Goal: Information Seeking & Learning: Learn about a topic

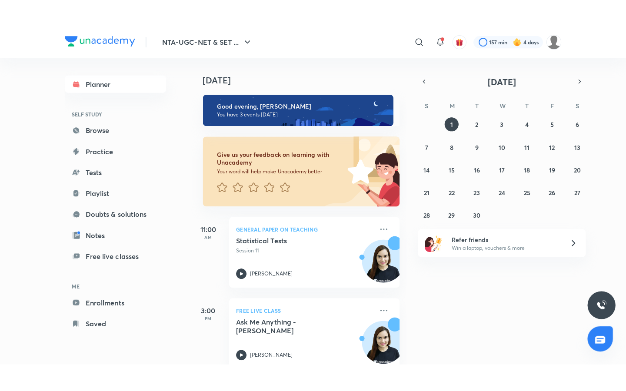
scroll to position [99, 0]
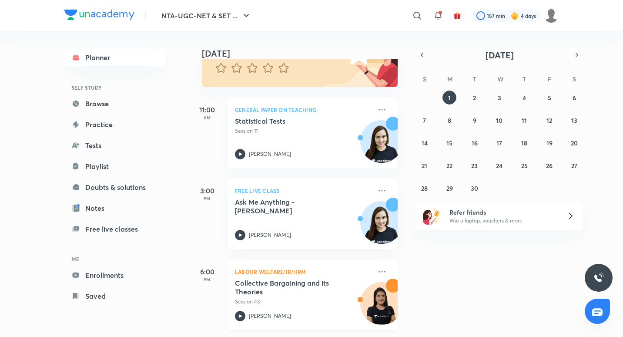
click at [274, 310] on div "[PERSON_NAME]" at bounding box center [303, 315] width 137 height 10
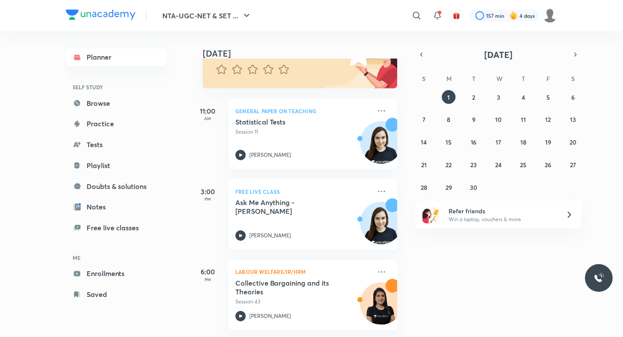
scroll to position [44, 0]
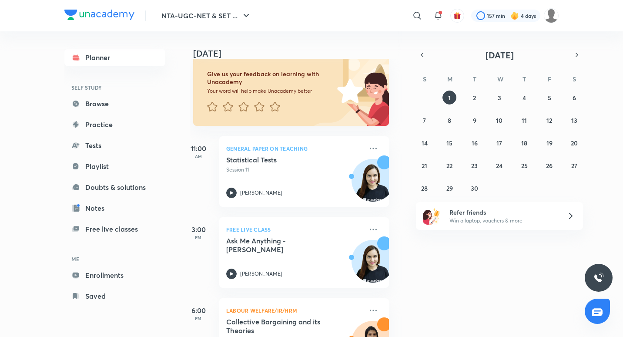
scroll to position [99, 9]
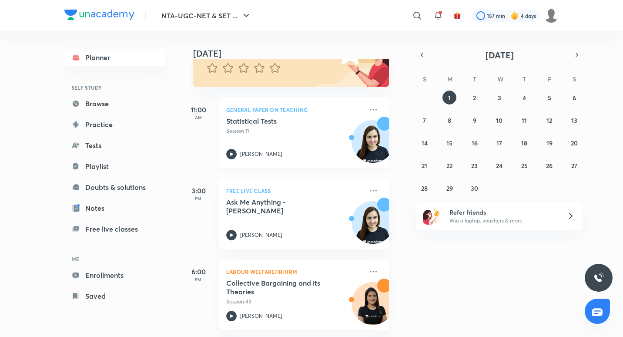
click at [287, 129] on div "Statistical Tests Session 11 [PERSON_NAME]" at bounding box center [294, 138] width 137 height 43
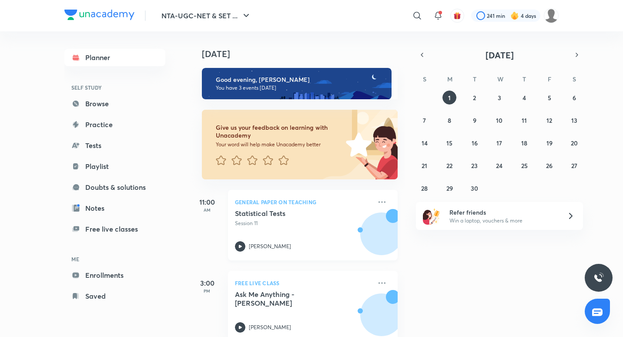
scroll to position [99, 0]
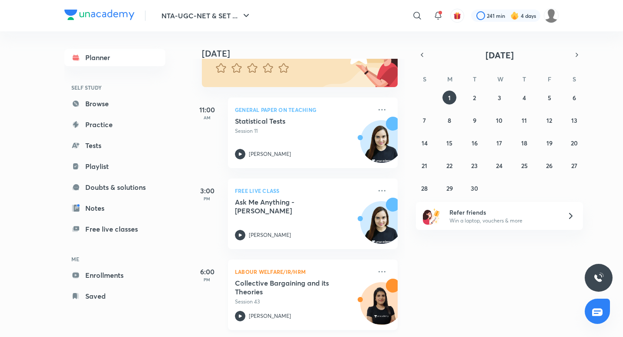
click at [291, 283] on h5 "Collective Bargaining and its Theories" at bounding box center [289, 286] width 108 height 17
